Goal: Book appointment/travel/reservation

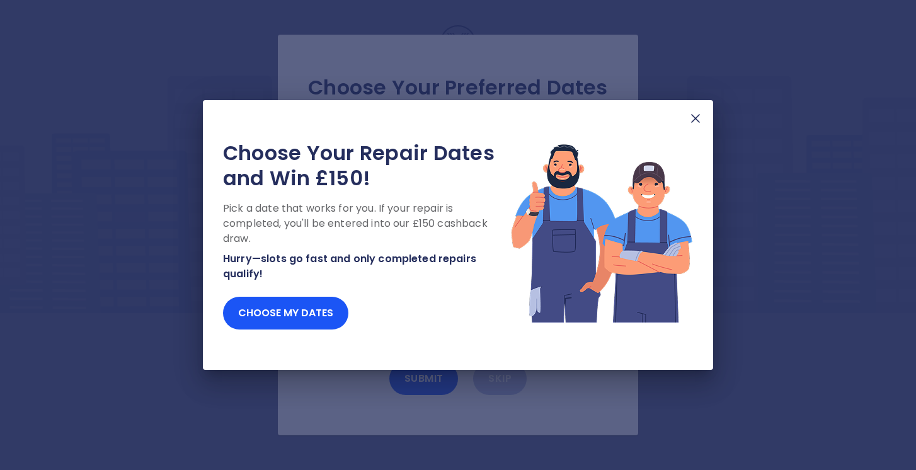
click at [699, 117] on img at bounding box center [695, 118] width 15 height 15
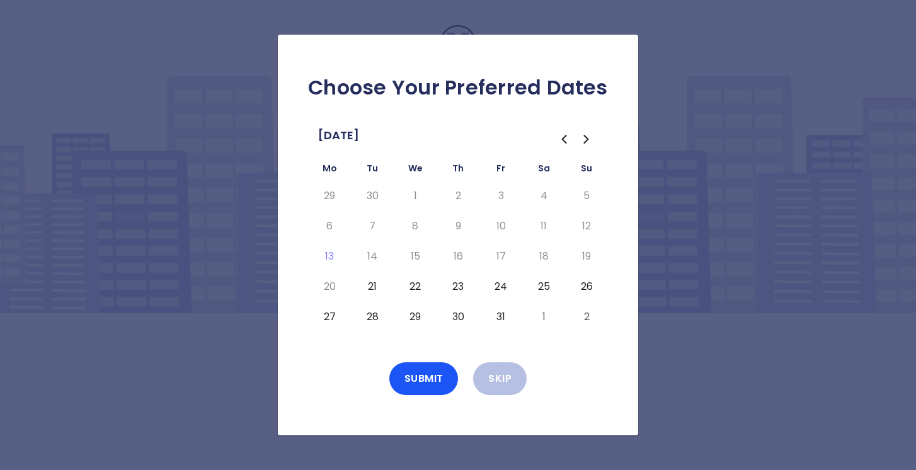
click at [502, 287] on button "24" at bounding box center [500, 287] width 23 height 20
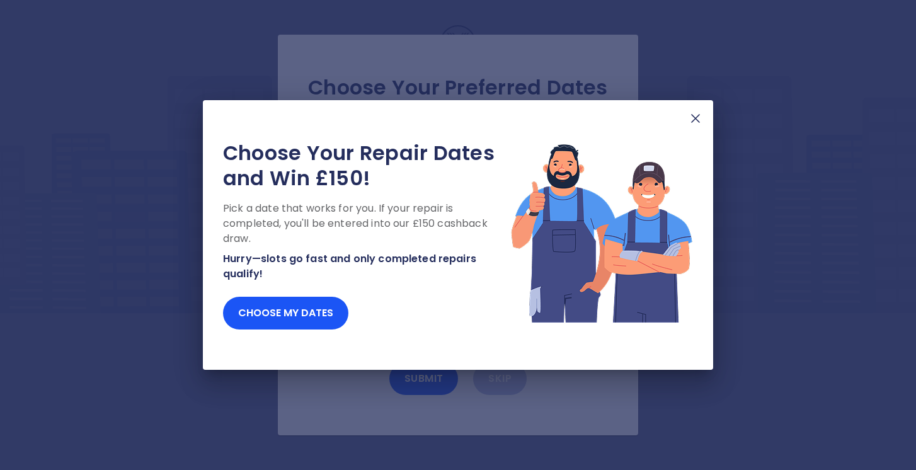
click at [692, 117] on img at bounding box center [695, 118] width 15 height 15
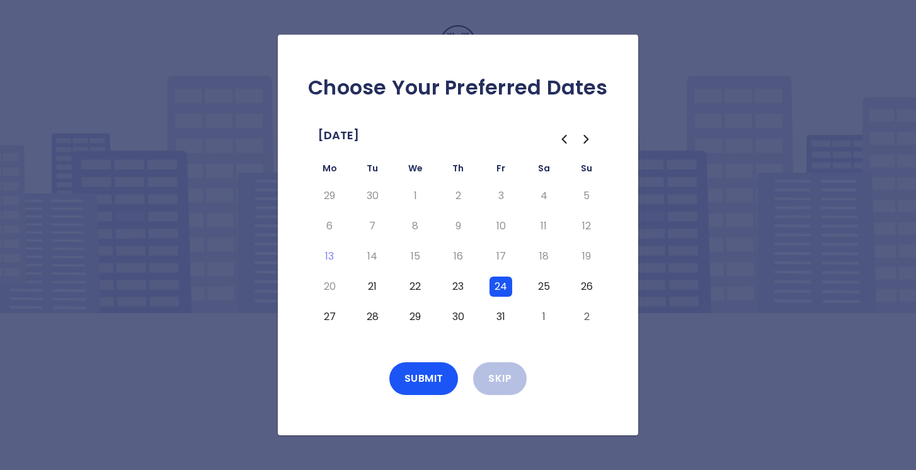
click at [330, 317] on button "27" at bounding box center [329, 317] width 23 height 20
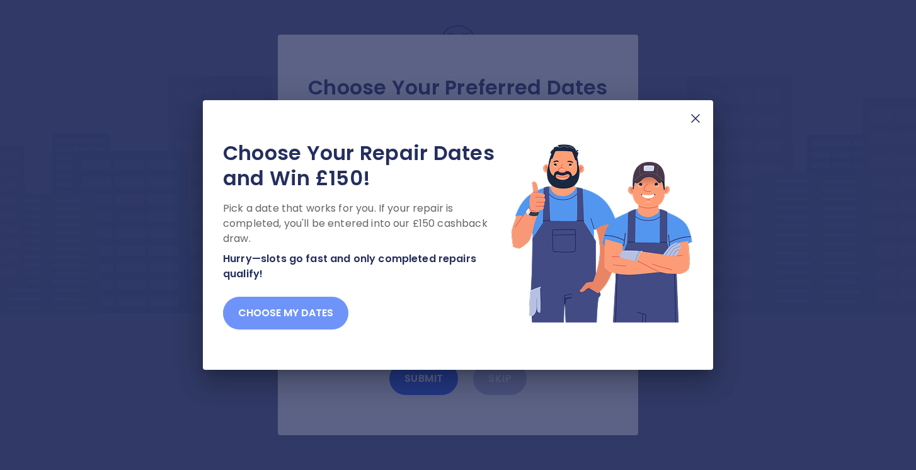
click at [307, 309] on button "Choose my dates" at bounding box center [285, 313] width 125 height 33
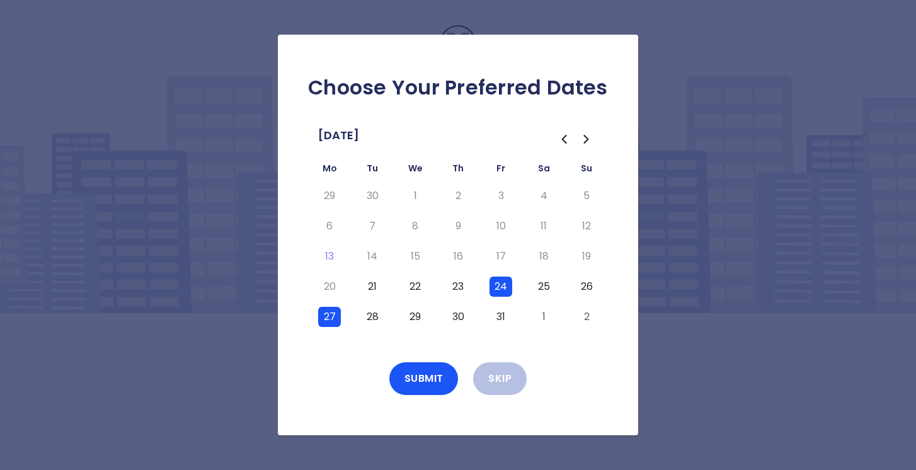
click at [325, 319] on button "27" at bounding box center [329, 317] width 23 height 20
click at [503, 287] on button "24" at bounding box center [500, 287] width 23 height 20
click at [431, 379] on button "Submit" at bounding box center [423, 378] width 69 height 33
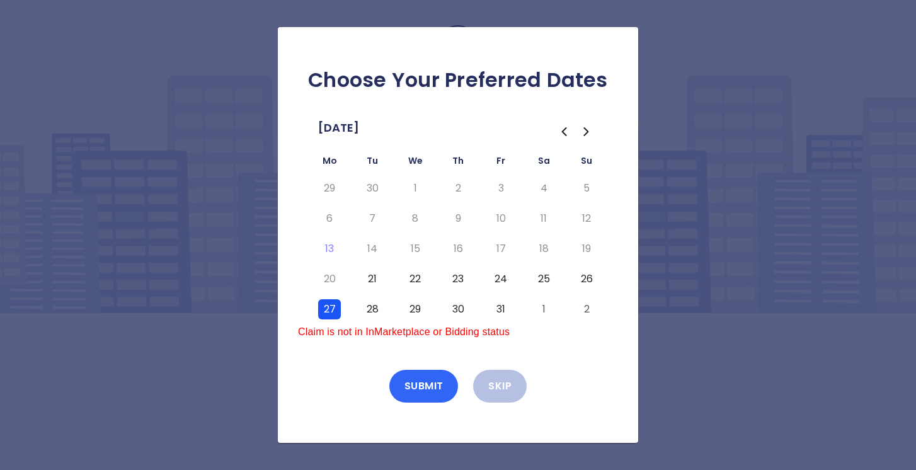
click at [431, 379] on button "Submit" at bounding box center [423, 386] width 69 height 33
click at [331, 307] on button "27" at bounding box center [329, 309] width 23 height 20
click at [680, 66] on div "Choose Your Preferred Dates [DATE] Mo Tu We Th Fr Sa Su 29 30 1 2 3 4 5 6 7 8 9…" at bounding box center [458, 235] width 916 height 470
click at [498, 386] on button "Skip" at bounding box center [500, 386] width 54 height 33
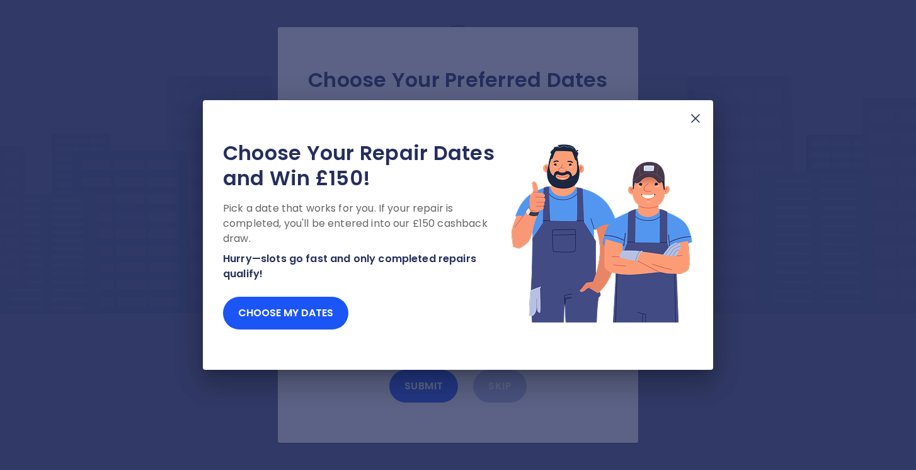
click at [698, 118] on img at bounding box center [695, 118] width 15 height 15
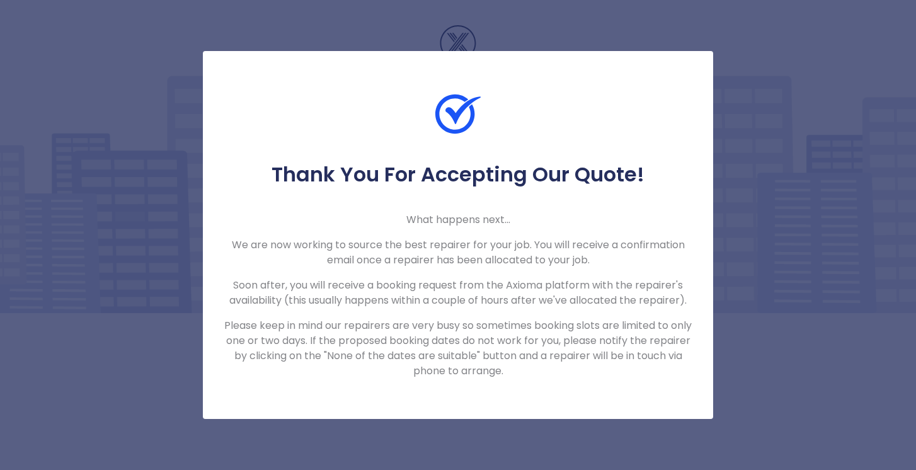
click at [516, 30] on div "Thank You For Accepting Our Quote! What happens next... We are now working to s…" at bounding box center [458, 235] width 916 height 470
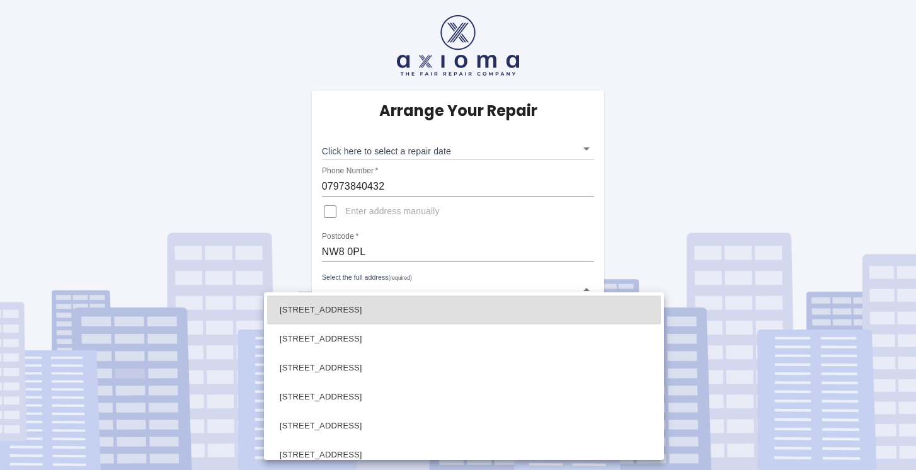
click at [411, 290] on body "Arrange Your Repair Click here to select a repair date ​ Phone Number   * 07973…" at bounding box center [458, 235] width 916 height 470
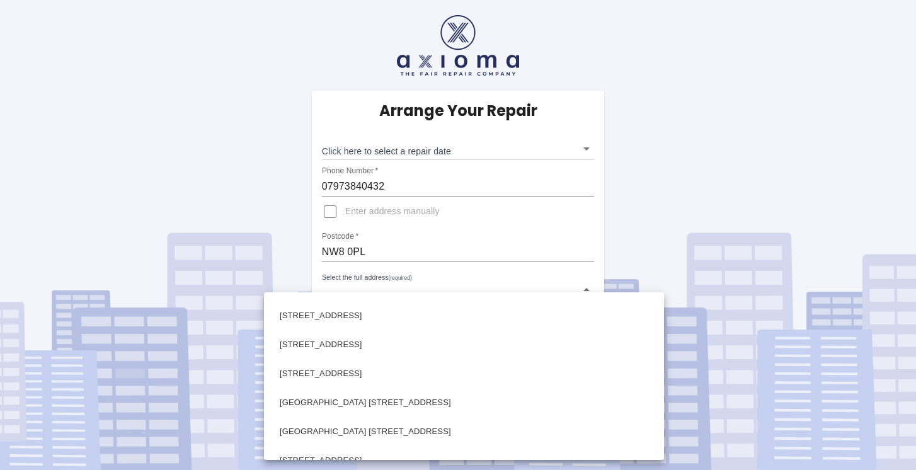
scroll to position [122, 0]
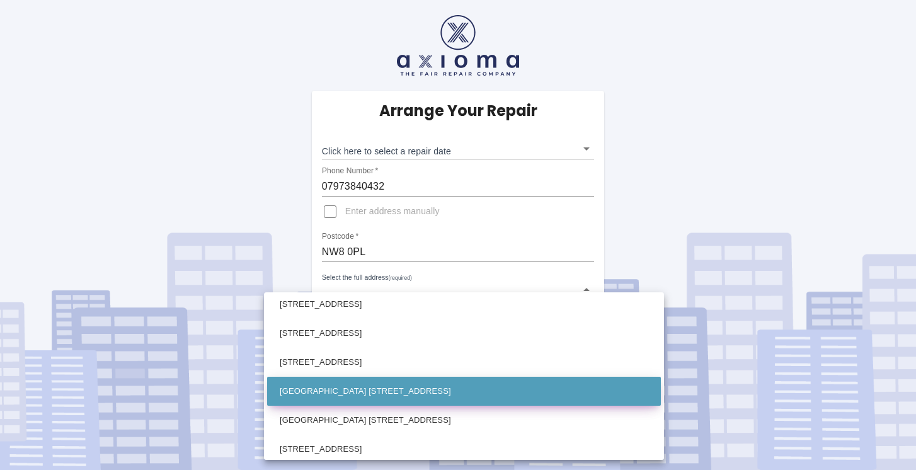
click at [368, 392] on li "Old House 46 Marlborough Place London" at bounding box center [464, 391] width 394 height 29
type input "Old House 46 Marlborough Place London"
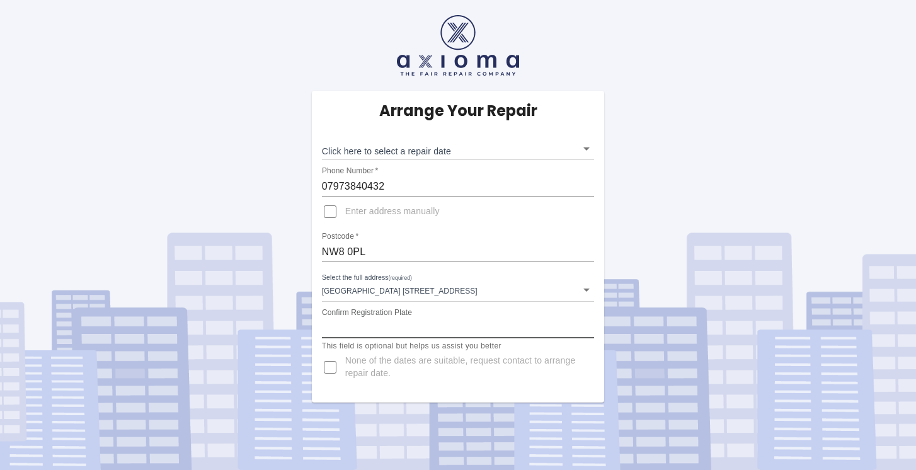
click at [385, 335] on input "Confirm Registration Plate" at bounding box center [458, 328] width 273 height 20
click at [323, 214] on input "Enter address manually" at bounding box center [330, 212] width 30 height 30
checkbox input "true"
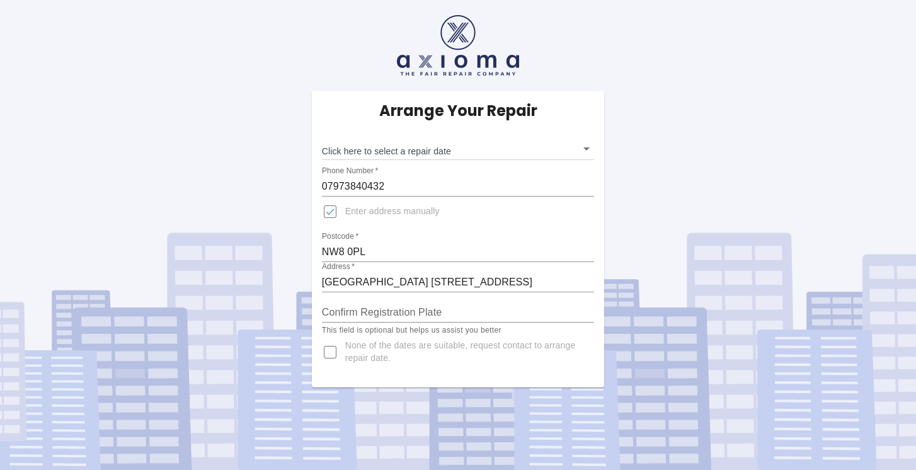
click at [370, 317] on input "Confirm Registration Plate" at bounding box center [458, 312] width 273 height 20
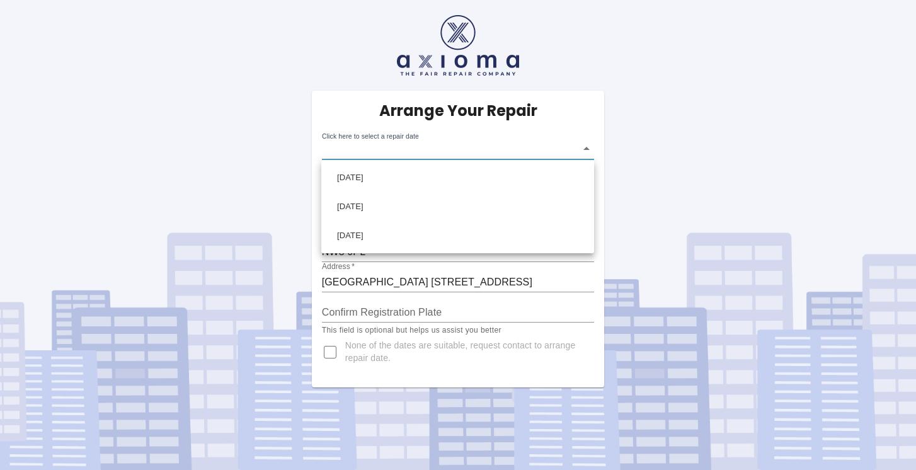
click at [436, 152] on body "Arrange Your Repair Click here to select a repair date ​ Phone Number   * 07973…" at bounding box center [458, 235] width 916 height 470
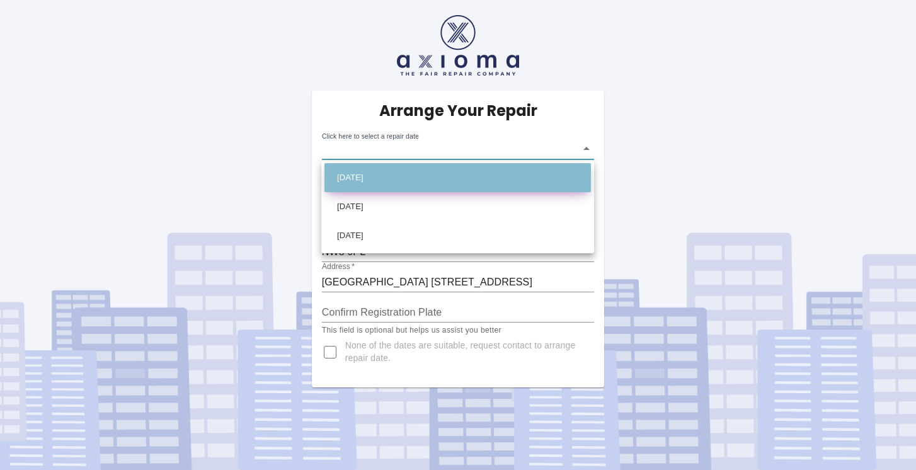
click at [422, 171] on li "Thu Oct 16 2025" at bounding box center [457, 177] width 266 height 29
type input "2025-10-16T00:00:00.000Z"
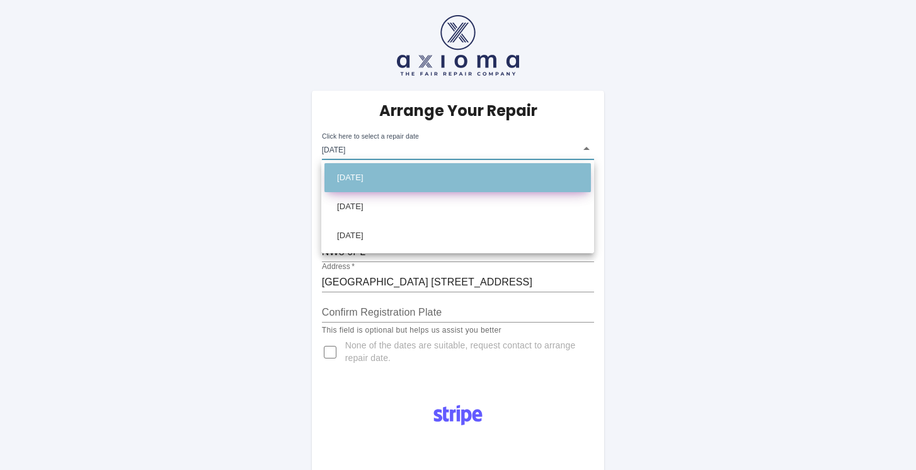
click at [357, 168] on li "Thu Oct 16 2025" at bounding box center [457, 177] width 266 height 29
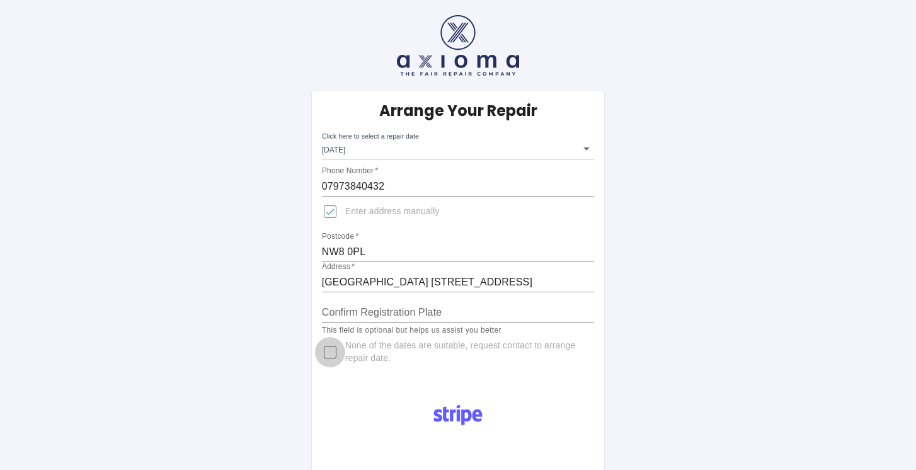
click at [333, 351] on input "None of the dates are suitable, request contact to arrange repair date." at bounding box center [330, 352] width 30 height 30
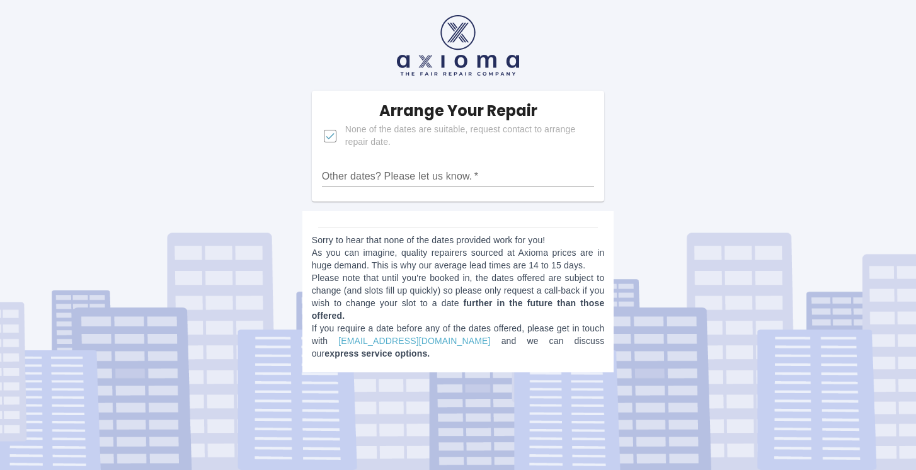
click at [333, 135] on input "None of the dates are suitable, request contact to arrange repair date." at bounding box center [330, 136] width 30 height 30
checkbox input "false"
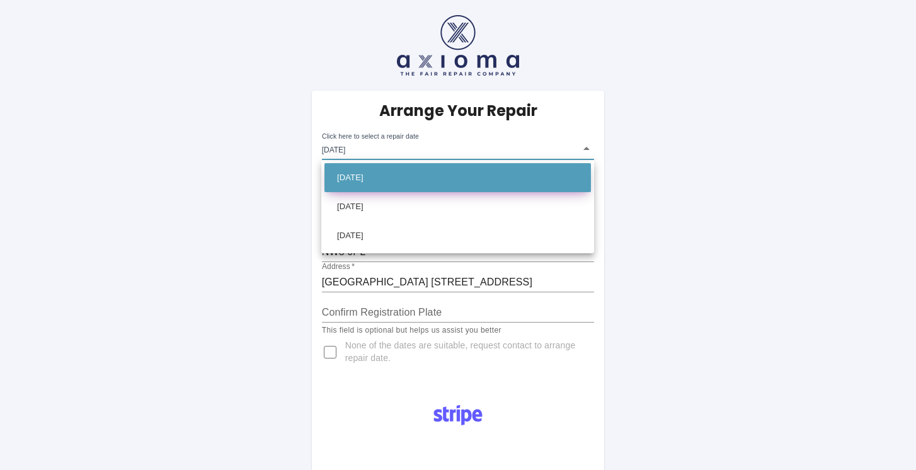
click at [370, 173] on li "Thu Oct 16 2025" at bounding box center [457, 177] width 266 height 29
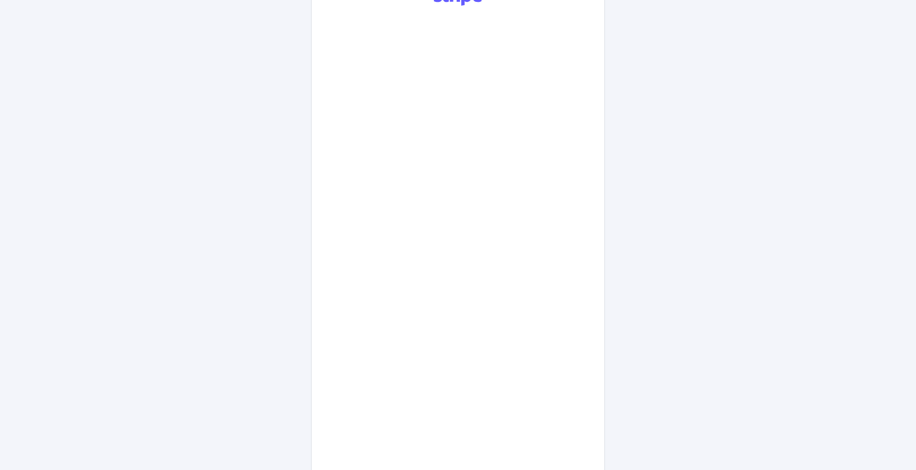
scroll to position [414, 0]
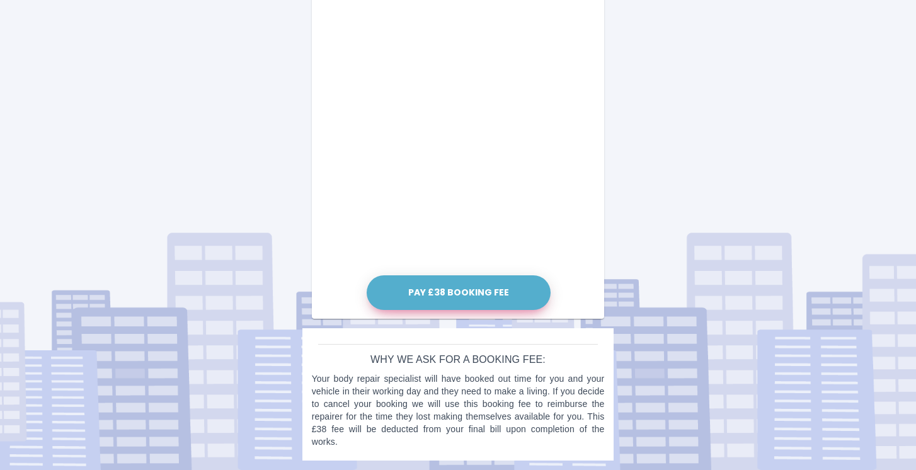
click at [475, 284] on button "Pay £38 Booking Fee" at bounding box center [459, 292] width 184 height 35
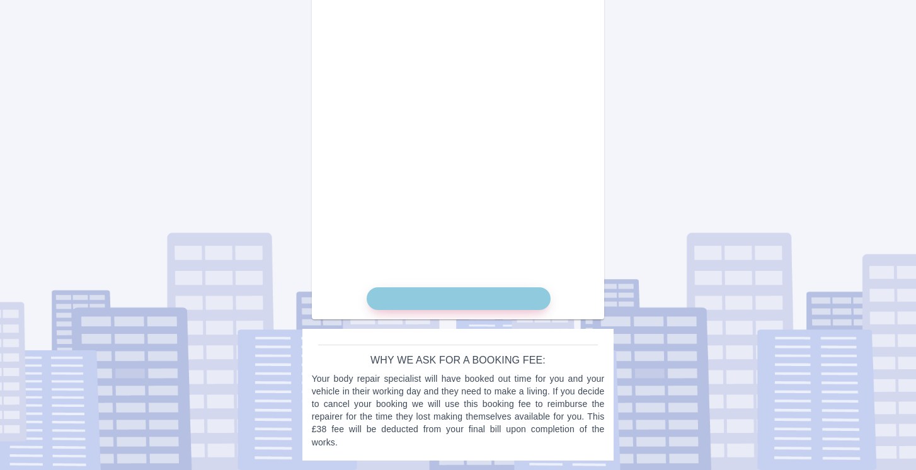
scroll to position [748, 0]
